Goal: Information Seeking & Learning: Find specific fact

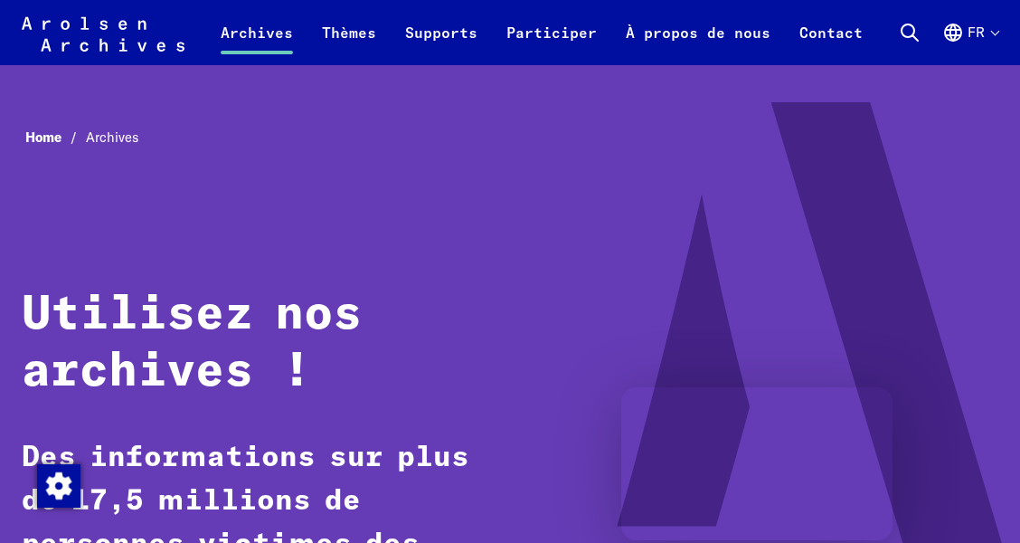
scroll to position [1106, 0]
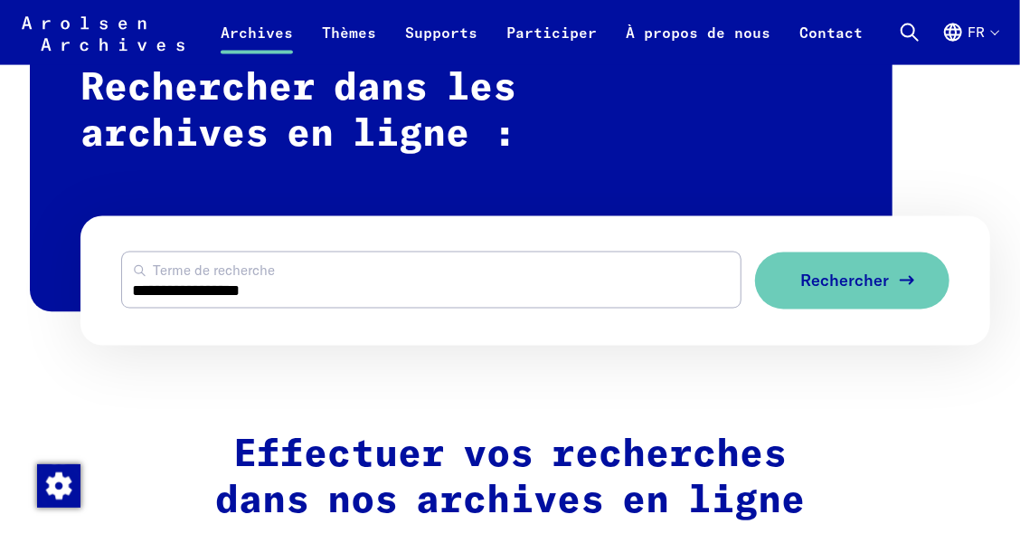
type input "**********"
click at [826, 279] on span "Rechercher" at bounding box center [844, 280] width 89 height 19
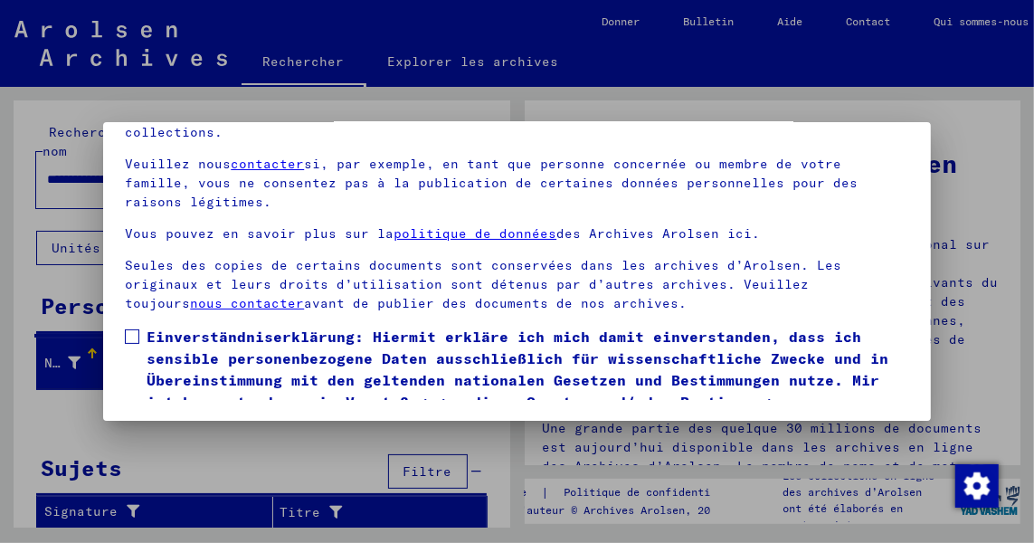
scroll to position [145, 0]
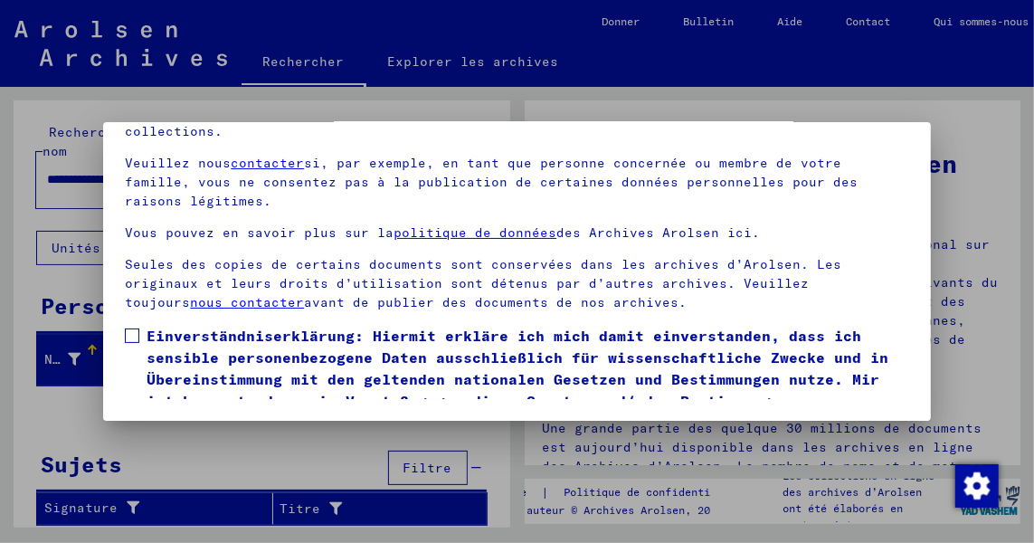
click at [190, 299] on link "nous contacter" at bounding box center [247, 302] width 114 height 16
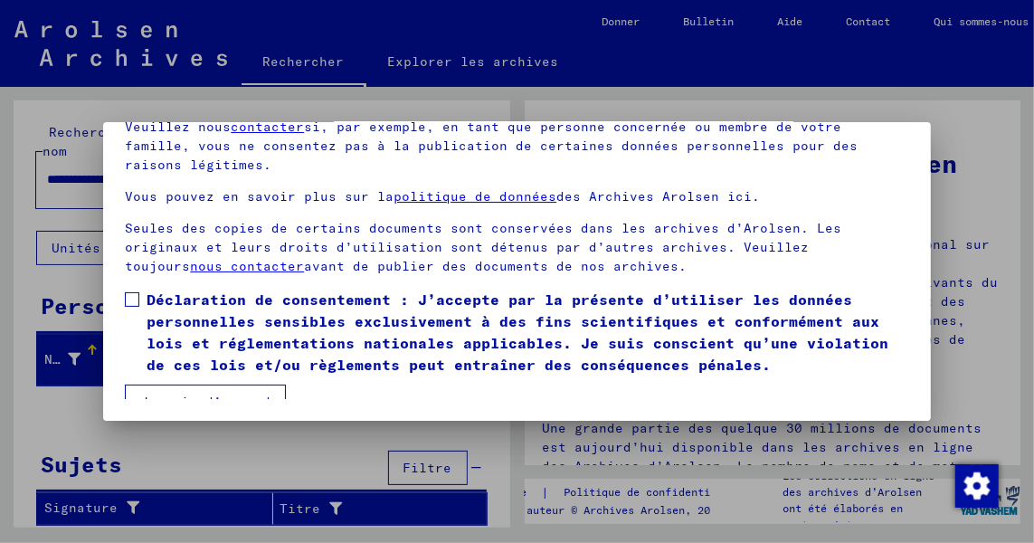
scroll to position [175, 0]
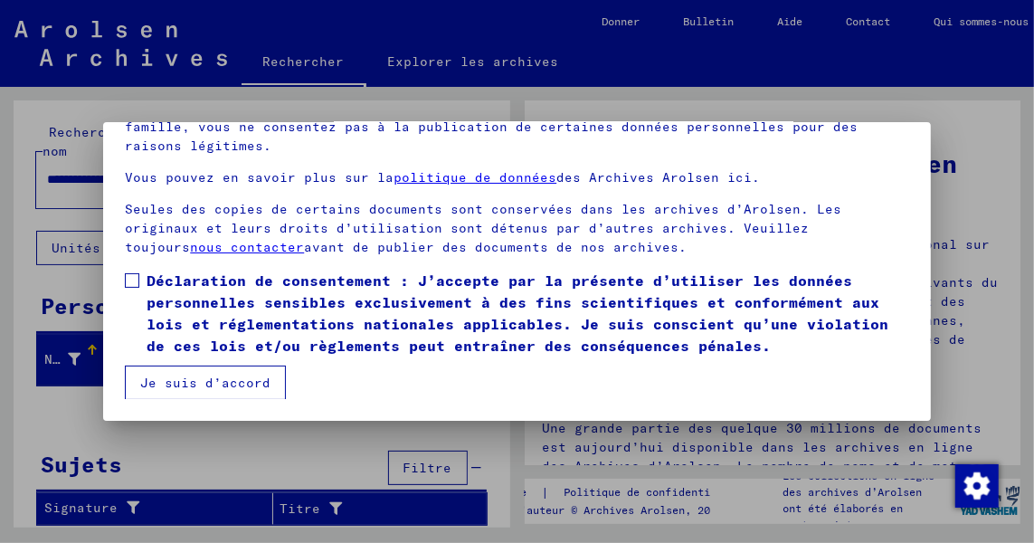
click at [217, 377] on button "Je suis d’accord" at bounding box center [205, 382] width 161 height 34
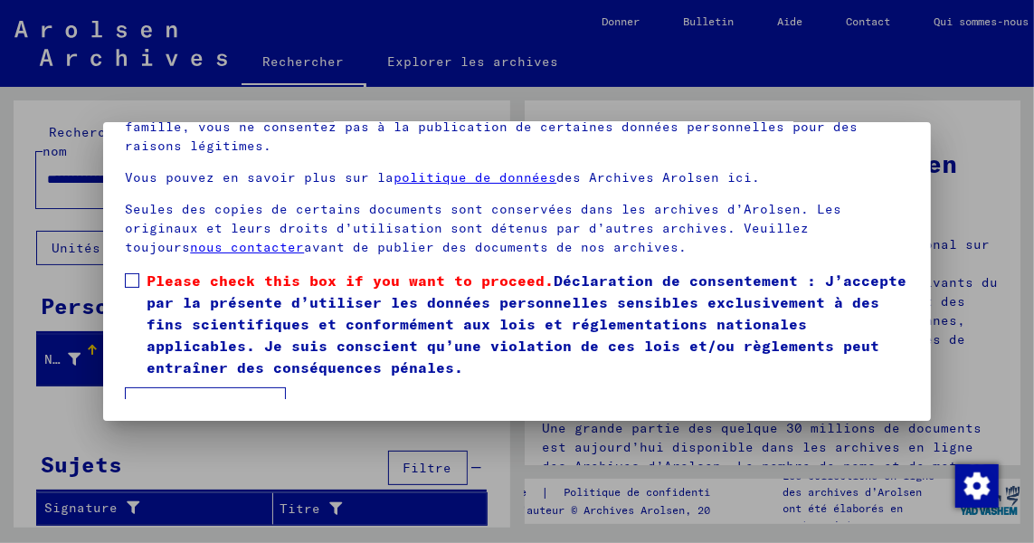
click at [135, 275] on span at bounding box center [132, 280] width 14 height 14
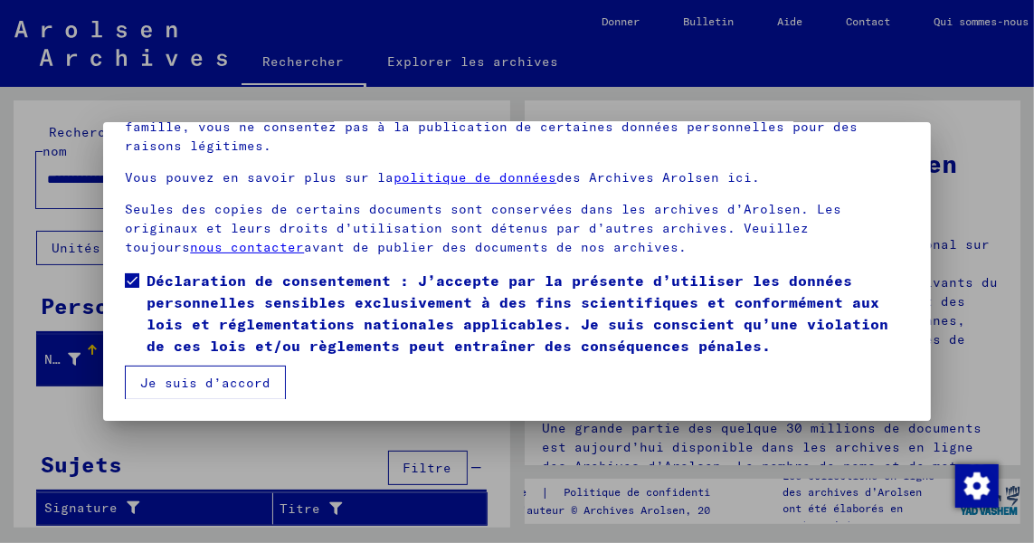
click at [169, 383] on button "Je suis d’accord" at bounding box center [205, 382] width 161 height 34
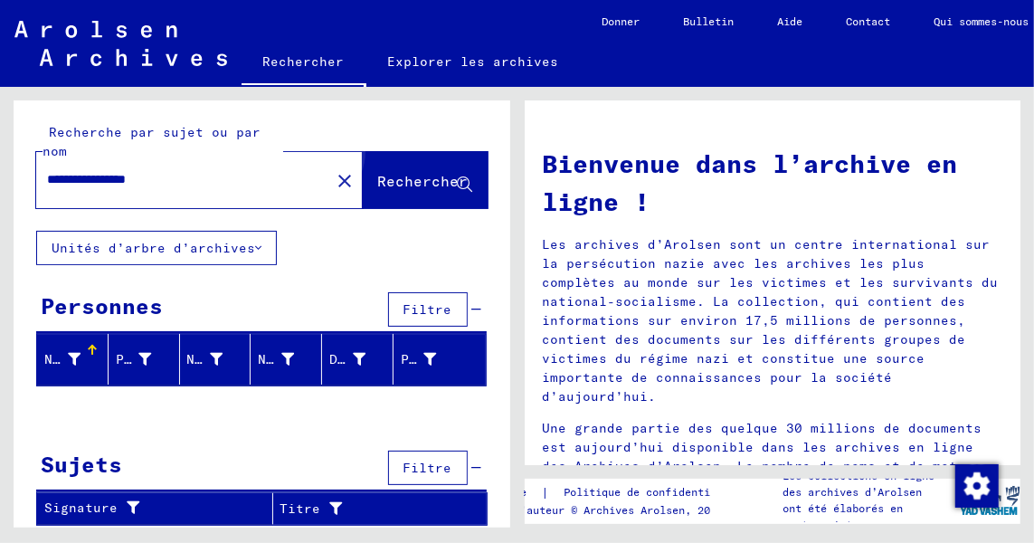
click at [421, 174] on span "Rechercher" at bounding box center [423, 181] width 90 height 18
click at [460, 177] on icon at bounding box center [464, 184] width 15 height 15
click at [428, 177] on span "Rechercher" at bounding box center [423, 181] width 90 height 18
click at [411, 177] on span "Rechercher" at bounding box center [423, 181] width 90 height 18
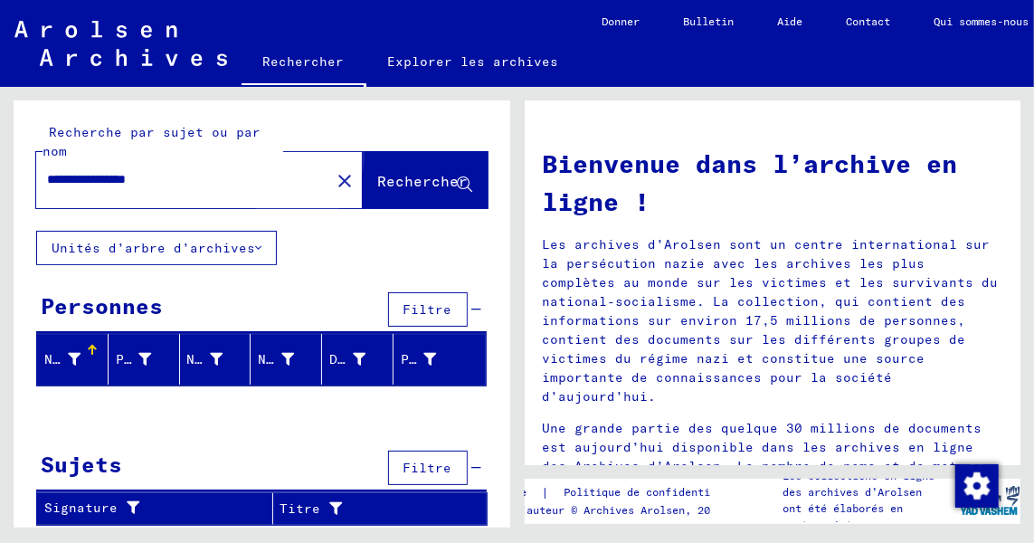
click at [407, 177] on span "Rechercher" at bounding box center [423, 181] width 90 height 18
click at [258, 247] on icon at bounding box center [258, 248] width 6 height 13
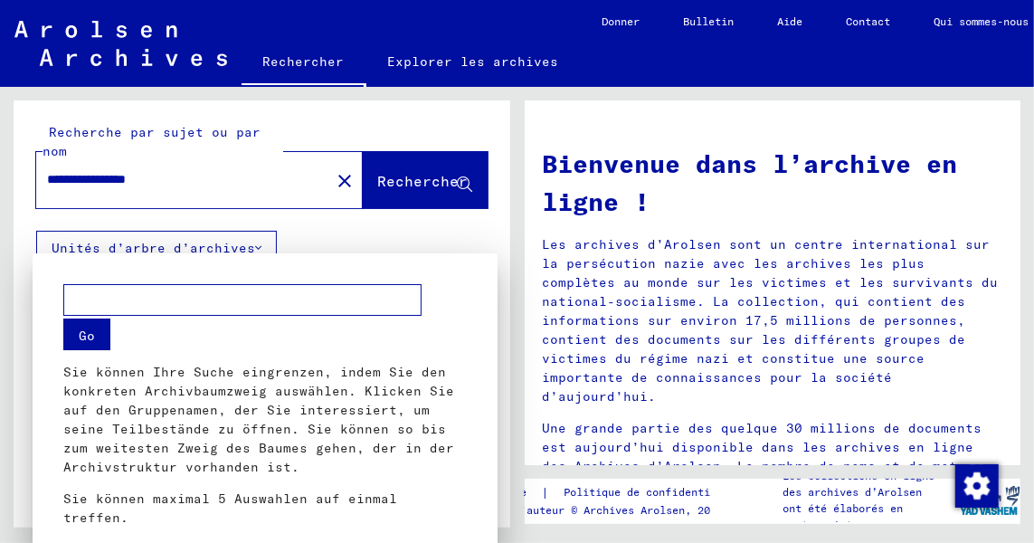
scroll to position [64, 0]
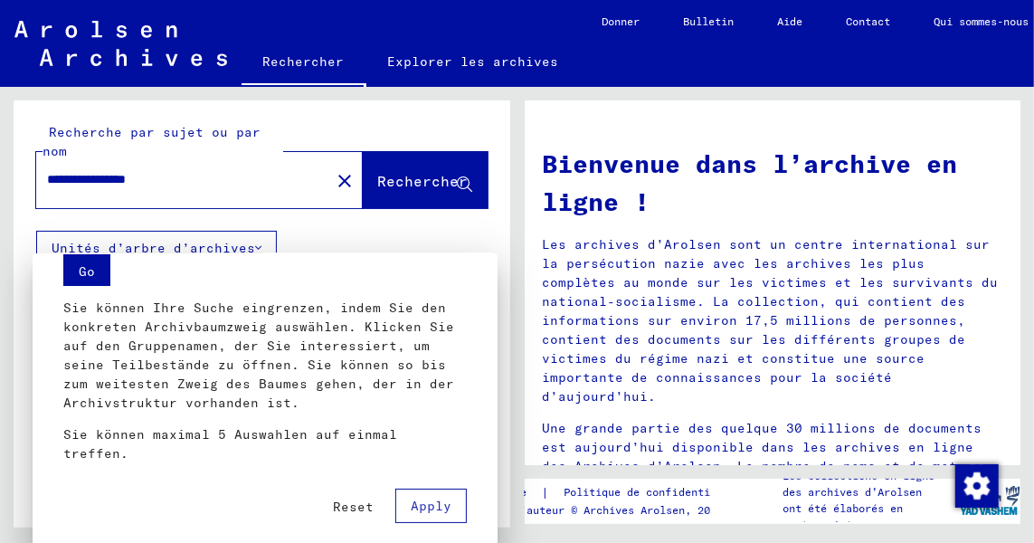
click at [91, 268] on button "Go" at bounding box center [86, 270] width 47 height 32
